Goal: Find specific page/section: Find specific page/section

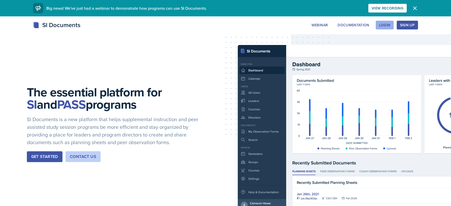
click at [385, 25] on div "Login" at bounding box center [384, 25] width 11 height 4
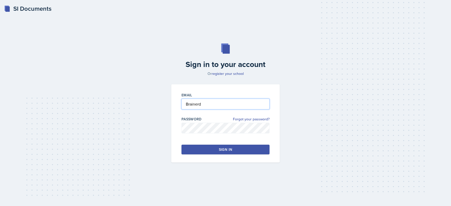
drag, startPoint x: 207, startPoint y: 103, endPoint x: 157, endPoint y: 100, distance: 50.0
click at [157, 100] on div "Sign in to your account Or register your school Email Brainerd Password Forgot …" at bounding box center [225, 103] width 434 height 152
type input "[EMAIL_ADDRESS][DOMAIN_NAME]"
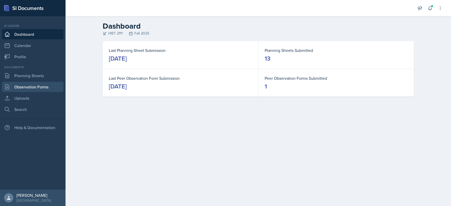
click at [42, 88] on link "Observation Forms" at bounding box center [32, 87] width 61 height 10
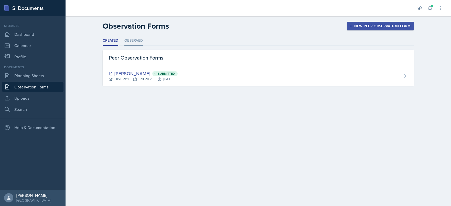
click at [136, 39] on li "Observed" at bounding box center [133, 41] width 18 height 10
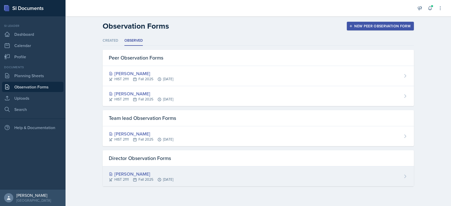
click at [120, 175] on div "[PERSON_NAME]" at bounding box center [141, 174] width 64 height 7
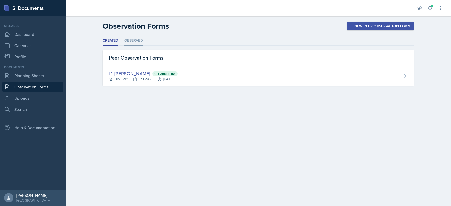
click at [131, 40] on li "Observed" at bounding box center [133, 41] width 18 height 10
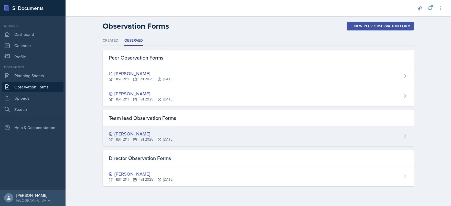
click at [132, 132] on div "[PERSON_NAME]" at bounding box center [141, 134] width 64 height 7
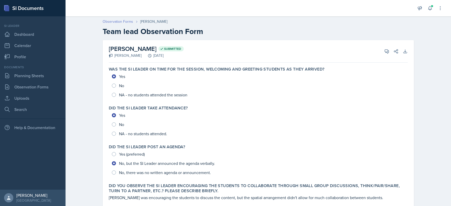
click at [128, 21] on link "Observation Forms" at bounding box center [118, 21] width 30 height 5
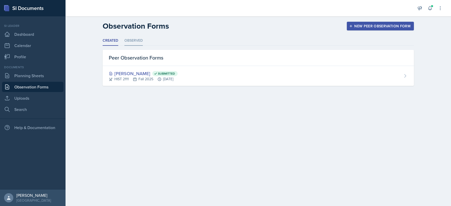
click at [130, 41] on li "Observed" at bounding box center [133, 41] width 18 height 10
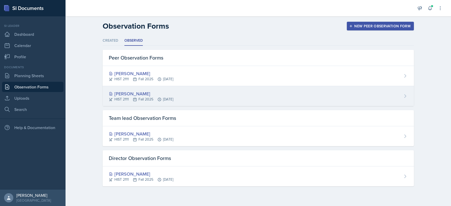
click at [130, 94] on div "[PERSON_NAME]" at bounding box center [141, 93] width 64 height 7
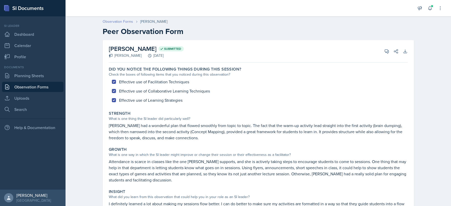
click at [117, 20] on link "Observation Forms" at bounding box center [118, 21] width 30 height 5
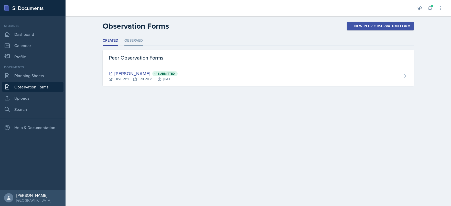
click at [133, 39] on li "Observed" at bounding box center [133, 41] width 18 height 10
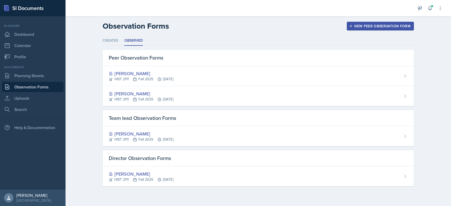
click at [127, 73] on div "[PERSON_NAME]" at bounding box center [141, 73] width 64 height 7
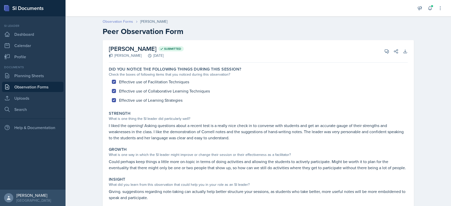
click at [118, 21] on link "Observation Forms" at bounding box center [118, 21] width 30 height 5
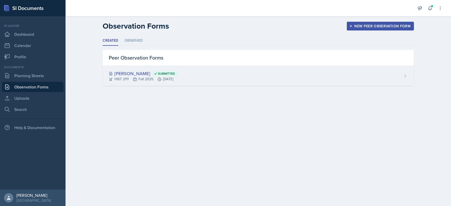
click at [128, 73] on div "[PERSON_NAME] Submitted" at bounding box center [143, 73] width 69 height 7
